Goal: Information Seeking & Learning: Learn about a topic

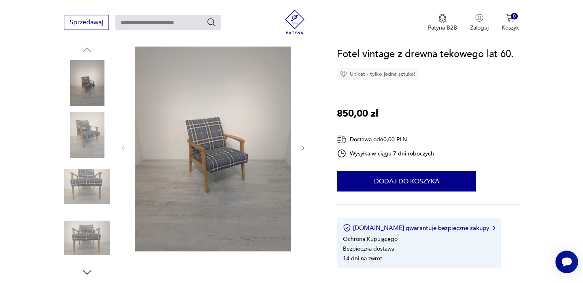
click at [223, 157] on img at bounding box center [213, 148] width 156 height 208
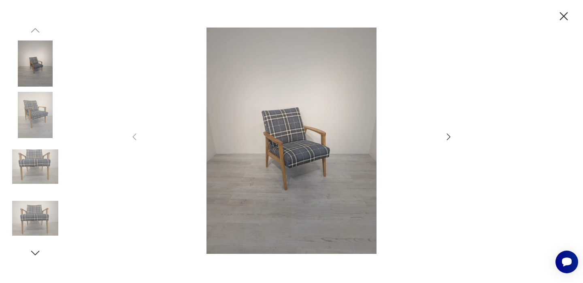
click at [444, 134] on icon "button" at bounding box center [449, 137] width 10 height 10
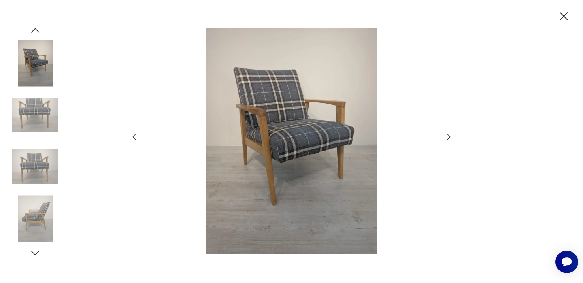
click at [449, 136] on icon "button" at bounding box center [449, 137] width 10 height 10
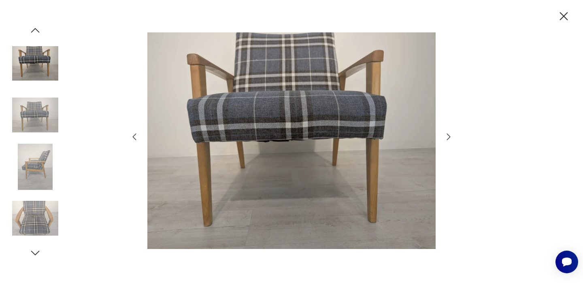
click at [449, 136] on icon "button" at bounding box center [449, 137] width 10 height 10
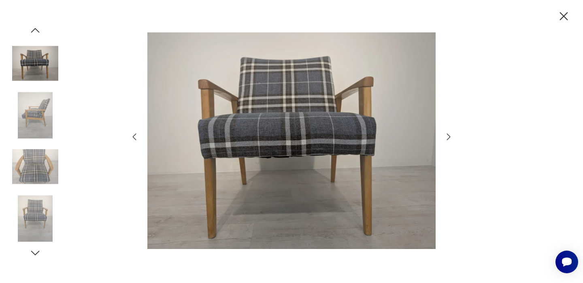
click at [449, 136] on icon "button" at bounding box center [449, 137] width 10 height 10
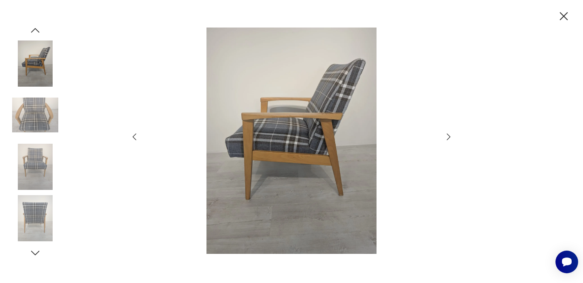
click at [449, 136] on icon "button" at bounding box center [449, 137] width 10 height 10
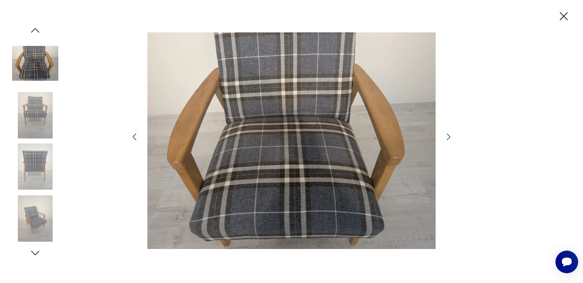
click at [449, 136] on icon "button" at bounding box center [449, 137] width 10 height 10
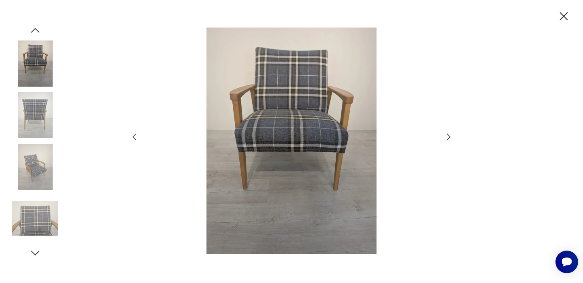
click at [449, 136] on icon "button" at bounding box center [449, 137] width 10 height 10
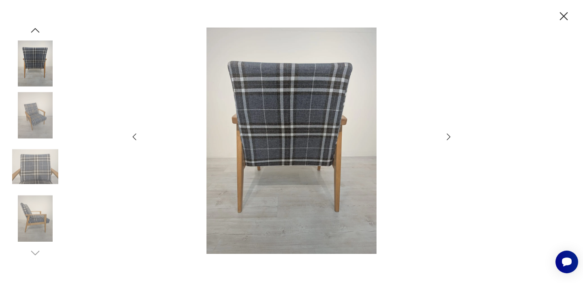
click at [449, 136] on icon "button" at bounding box center [449, 137] width 10 height 10
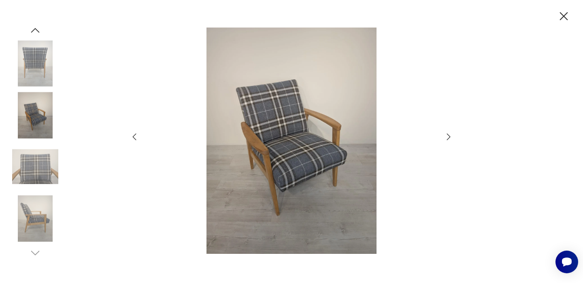
click at [449, 136] on icon "button" at bounding box center [449, 137] width 10 height 10
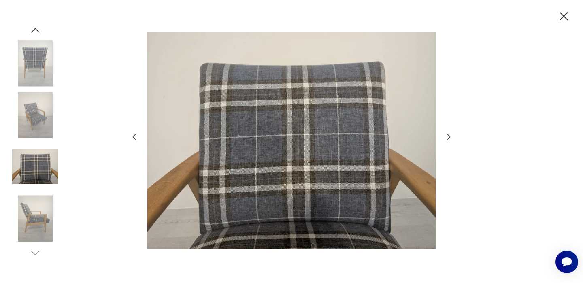
click at [566, 17] on icon "button" at bounding box center [564, 16] width 14 height 14
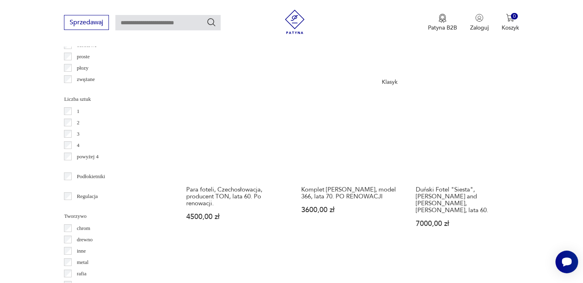
scroll to position [1001, 0]
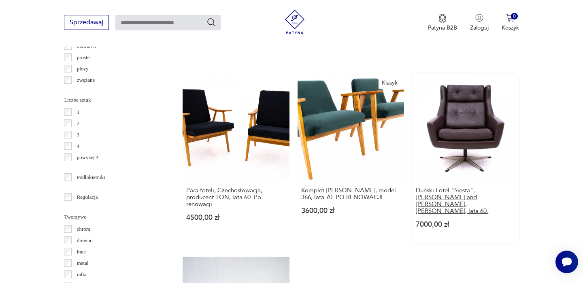
click at [480, 192] on h3 "Duński Fotel "Siesta", Erhardsen and Andersen, Dania, lata 60." at bounding box center [465, 201] width 99 height 28
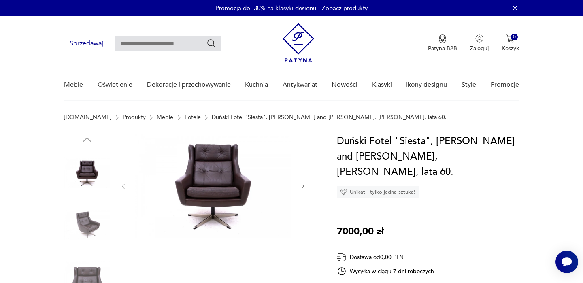
click at [218, 174] on img at bounding box center [213, 186] width 156 height 104
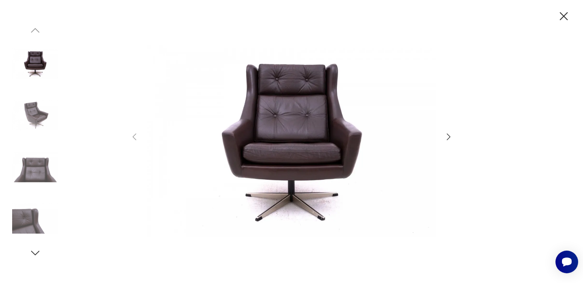
click at [447, 139] on icon "button" at bounding box center [449, 137] width 10 height 10
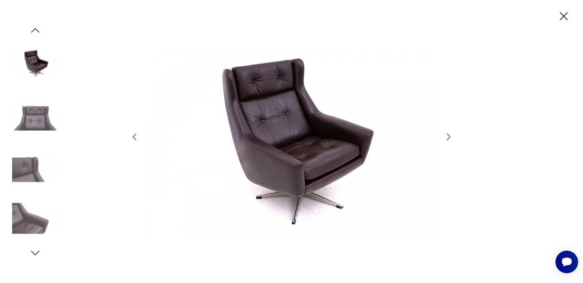
click at [447, 139] on icon "button" at bounding box center [449, 137] width 10 height 10
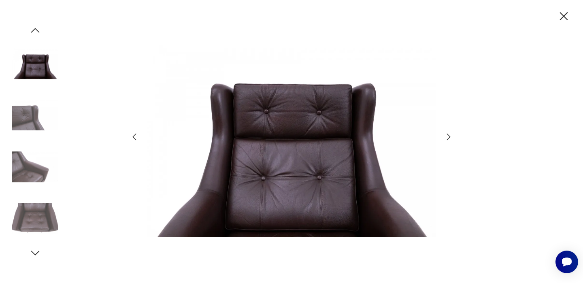
click at [447, 139] on icon "button" at bounding box center [449, 137] width 10 height 10
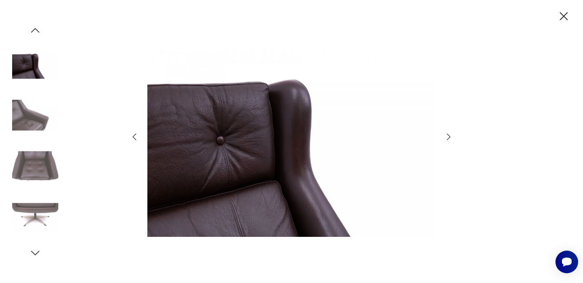
click at [447, 139] on icon "button" at bounding box center [449, 137] width 10 height 10
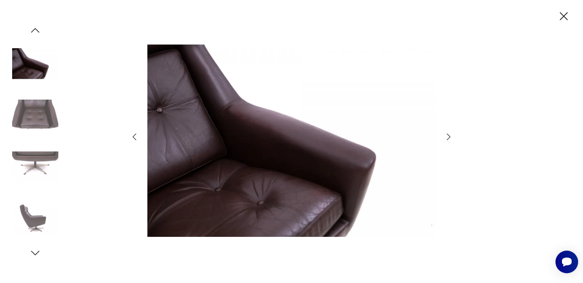
click at [560, 13] on icon "button" at bounding box center [564, 16] width 8 height 8
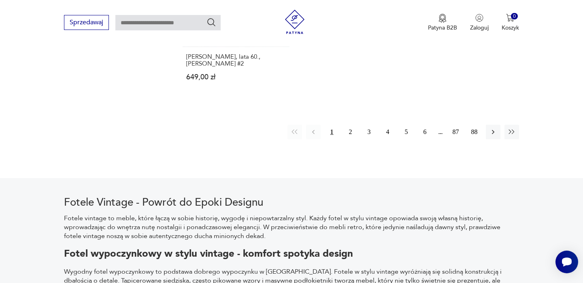
scroll to position [1331, 0]
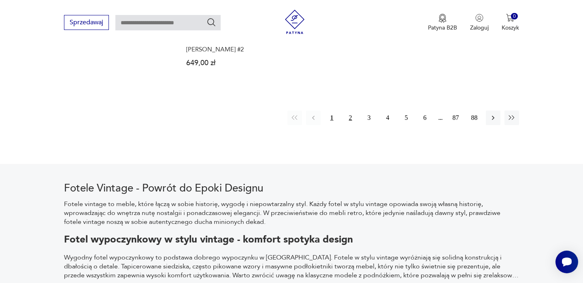
click at [348, 111] on button "2" at bounding box center [350, 118] width 15 height 15
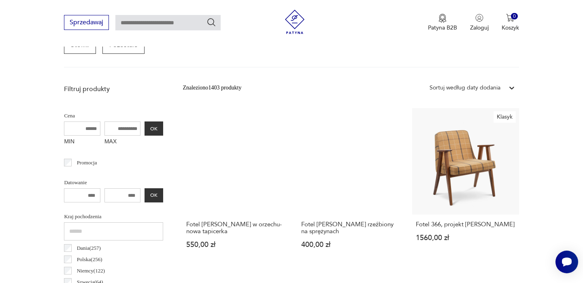
scroll to position [283, 0]
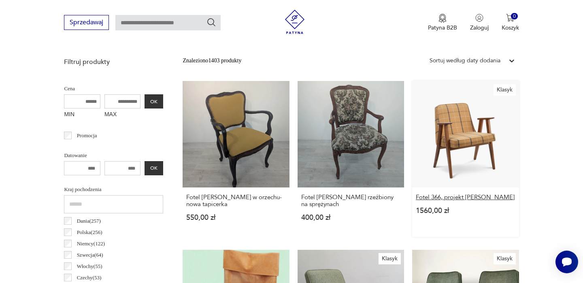
click at [468, 195] on h3 "Fotel 366, projekt [PERSON_NAME]" at bounding box center [465, 197] width 99 height 7
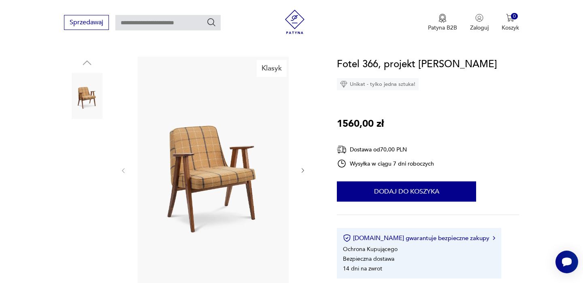
scroll to position [85, 0]
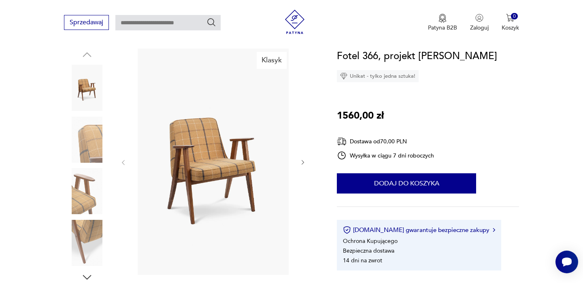
click at [95, 139] on img at bounding box center [87, 140] width 46 height 46
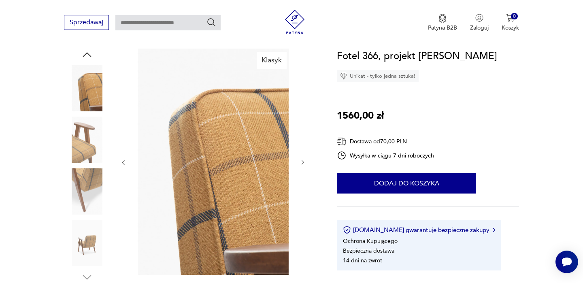
click at [85, 143] on img at bounding box center [87, 140] width 46 height 46
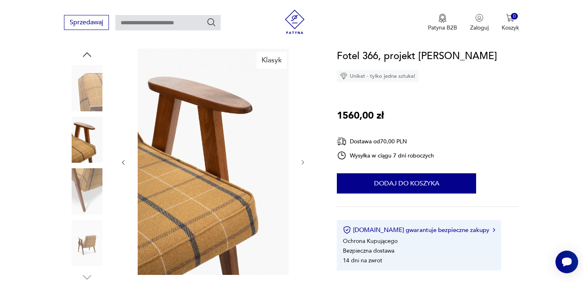
click at [89, 176] on img at bounding box center [87, 191] width 46 height 46
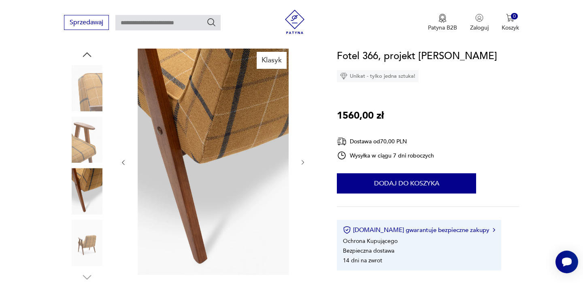
click at [89, 136] on img at bounding box center [87, 140] width 46 height 46
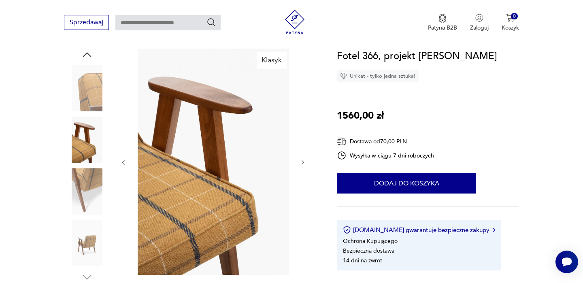
click at [92, 98] on img at bounding box center [87, 88] width 46 height 46
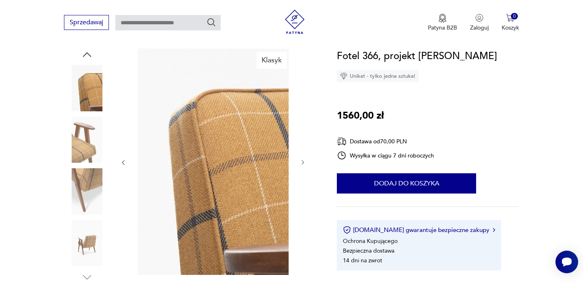
click at [96, 73] on img at bounding box center [87, 88] width 46 height 46
click at [91, 59] on icon "button" at bounding box center [87, 55] width 12 height 12
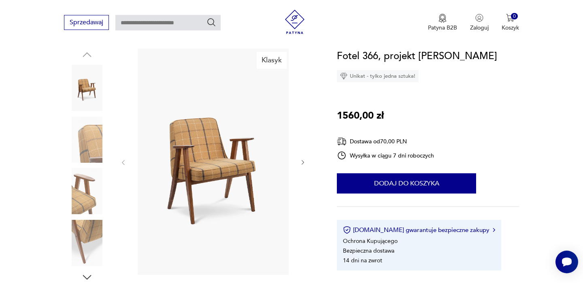
click at [89, 91] on img at bounding box center [87, 88] width 46 height 46
click at [90, 135] on img at bounding box center [87, 140] width 46 height 46
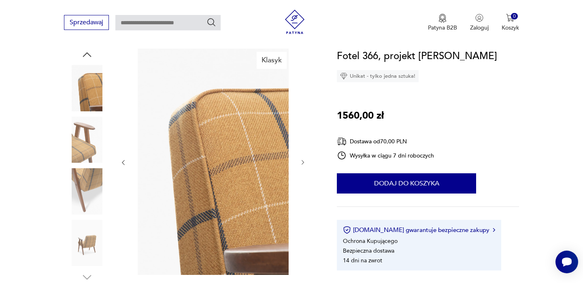
click at [91, 155] on img at bounding box center [87, 140] width 46 height 46
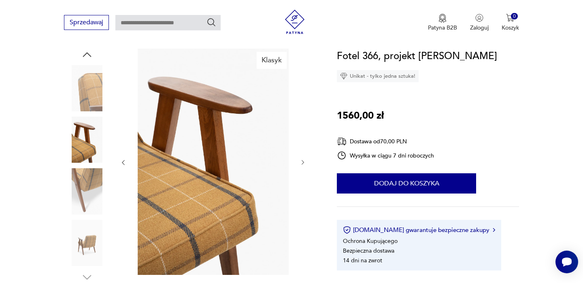
click at [91, 172] on img at bounding box center [87, 191] width 46 height 46
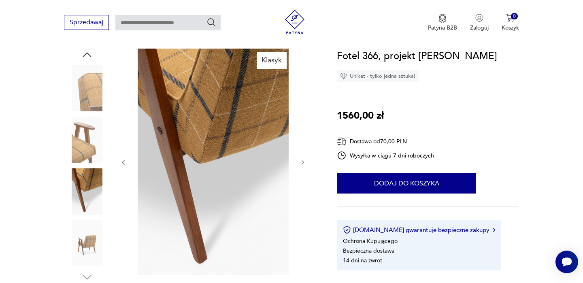
click at [85, 238] on img at bounding box center [87, 243] width 46 height 46
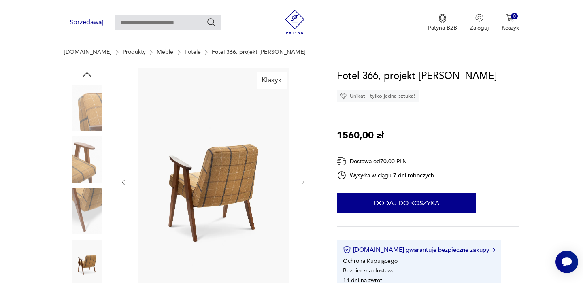
scroll to position [80, 0]
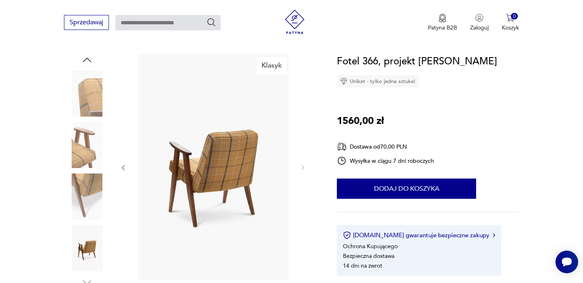
click at [91, 99] on img at bounding box center [87, 93] width 46 height 46
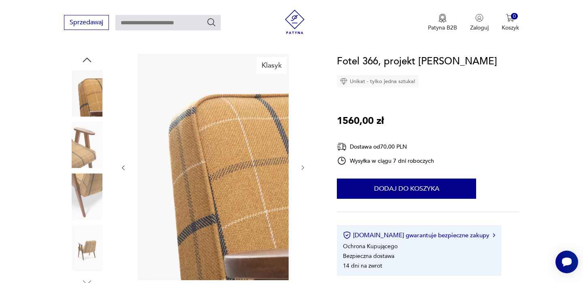
click at [94, 115] on img at bounding box center [87, 93] width 46 height 46
click at [92, 160] on img at bounding box center [87, 145] width 46 height 46
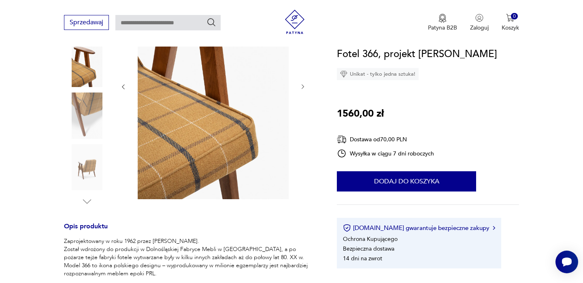
scroll to position [172, 0]
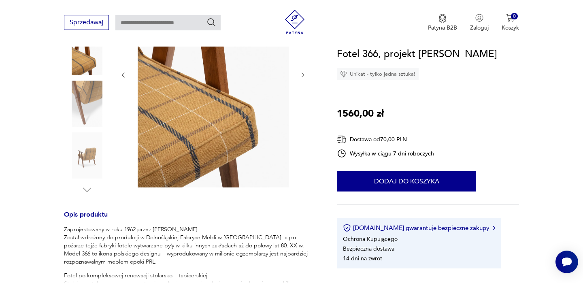
click at [93, 126] on img at bounding box center [87, 104] width 46 height 46
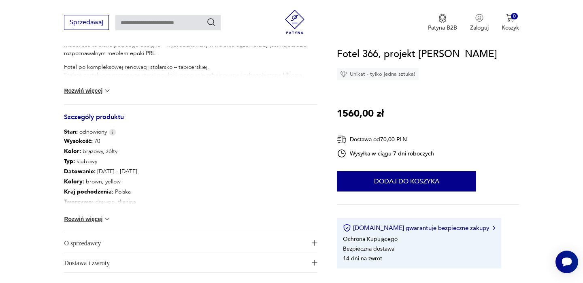
scroll to position [381, 0]
click at [91, 217] on button "Rozwiń więcej" at bounding box center [87, 219] width 47 height 8
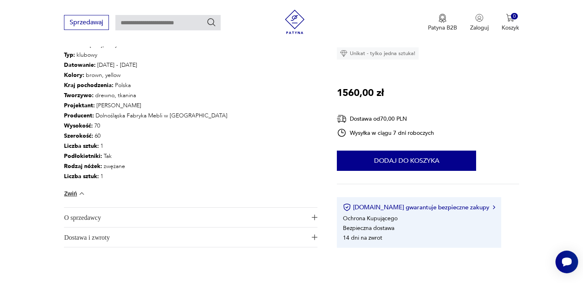
scroll to position [488, 0]
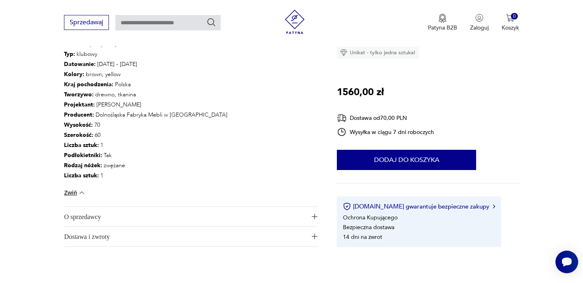
click at [80, 213] on span "O sprzedawcy" at bounding box center [185, 216] width 242 height 19
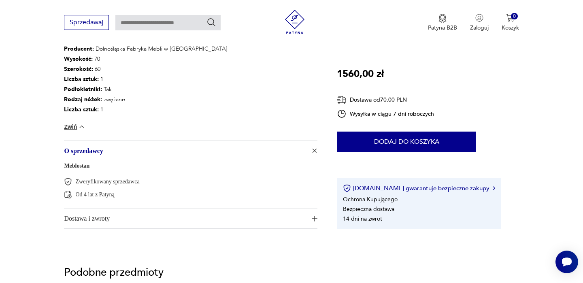
scroll to position [556, 0]
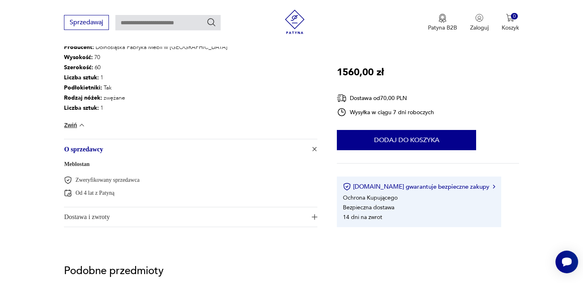
click at [103, 211] on span "Dostawa i zwroty" at bounding box center [185, 216] width 242 height 19
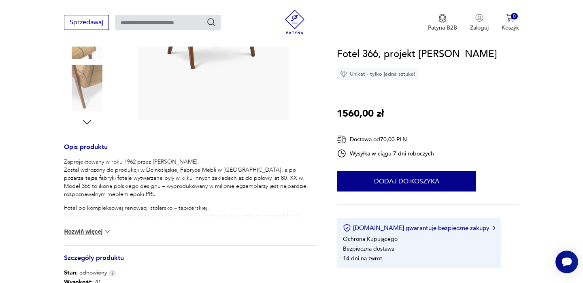
scroll to position [0, 0]
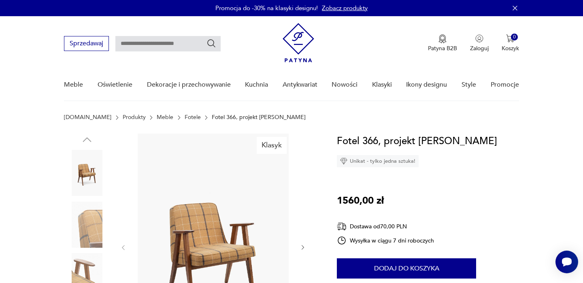
drag, startPoint x: 514, startPoint y: 138, endPoint x: 418, endPoint y: 139, distance: 95.6
click at [418, 139] on div "Fotel 366, projekt [PERSON_NAME] Unikat - tylko jedna sztuka! 1560,00 zł Dostaw…" at bounding box center [428, 245] width 182 height 222
copy h1 "[PERSON_NAME]"
click at [168, 40] on input "text" at bounding box center [167, 43] width 105 height 15
paste input "**********"
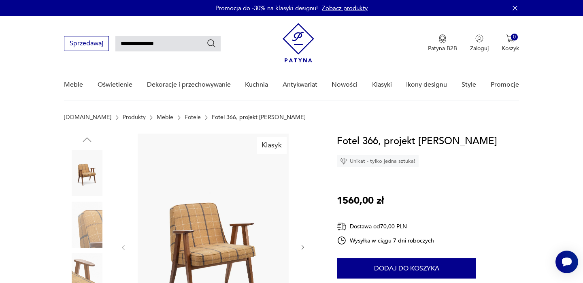
type input "**********"
click at [216, 43] on icon "Szukaj" at bounding box center [212, 43] width 10 height 10
type input "**********"
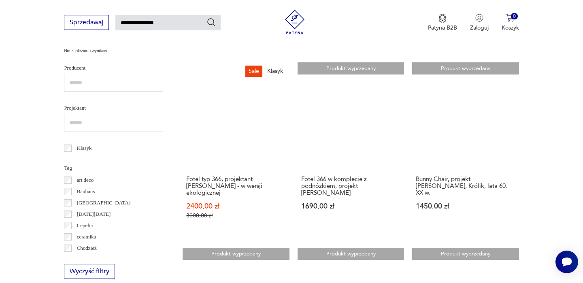
scroll to position [299, 0]
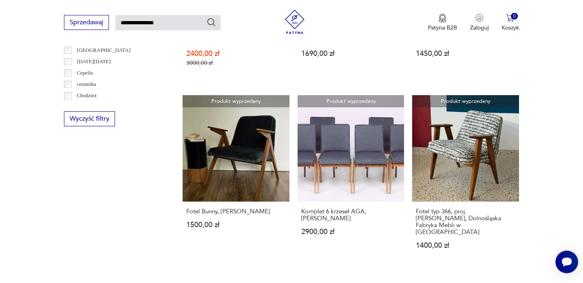
click at [552, 143] on section "Filtruj produkty Meble (9) Cena MIN MAX OK Promocja Datowanie OK Kraj pochodzen…" at bounding box center [291, 2] width 583 height 604
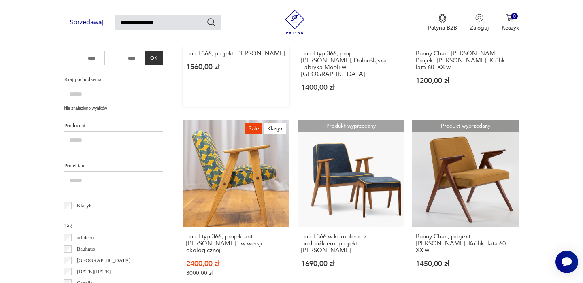
scroll to position [261, 0]
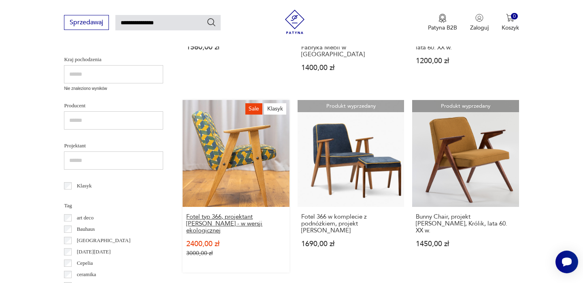
click at [229, 213] on h3 "Fotel typ 366, projektant [PERSON_NAME] - w wersji ekologicznej" at bounding box center [235, 223] width 99 height 21
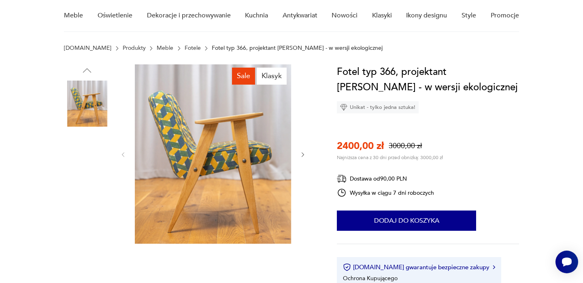
scroll to position [81, 0]
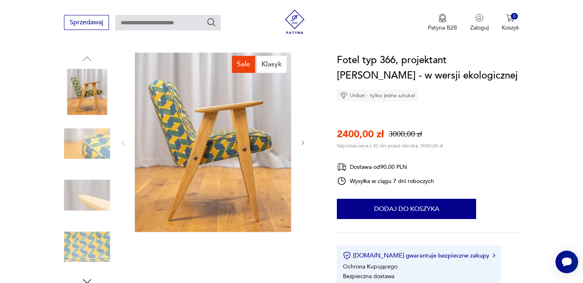
click at [304, 143] on icon "button" at bounding box center [303, 143] width 7 height 7
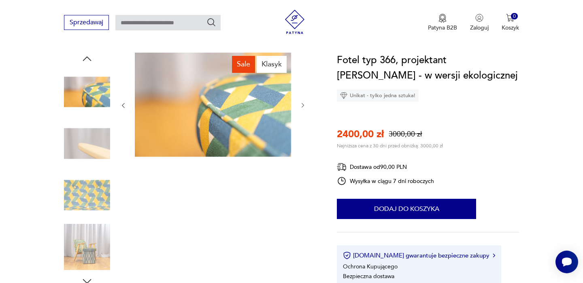
click at [304, 143] on div at bounding box center [213, 106] width 186 height 106
click at [92, 202] on img at bounding box center [87, 195] width 46 height 46
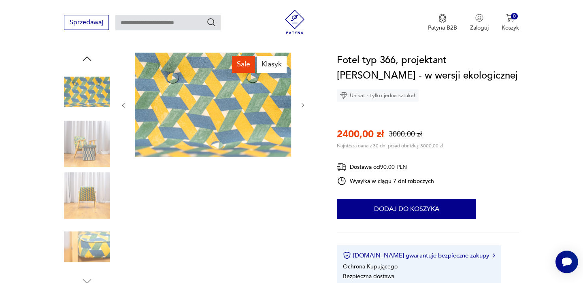
click at [94, 187] on img at bounding box center [87, 195] width 46 height 46
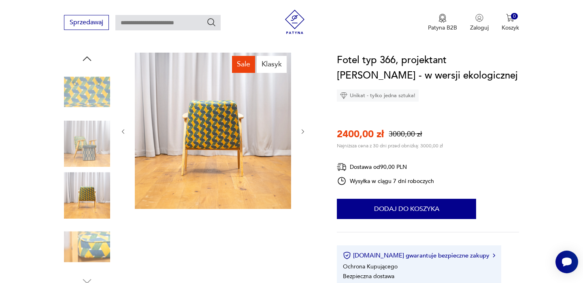
click at [93, 151] on img at bounding box center [87, 144] width 46 height 46
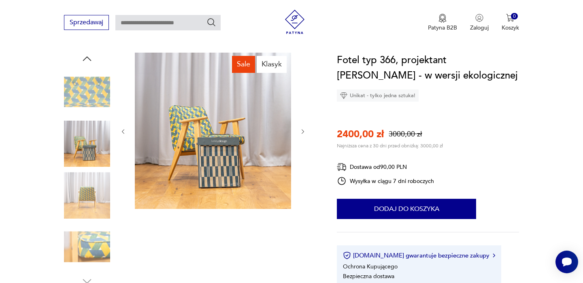
type input "**********"
